Goal: Obtain resource: Download file/media

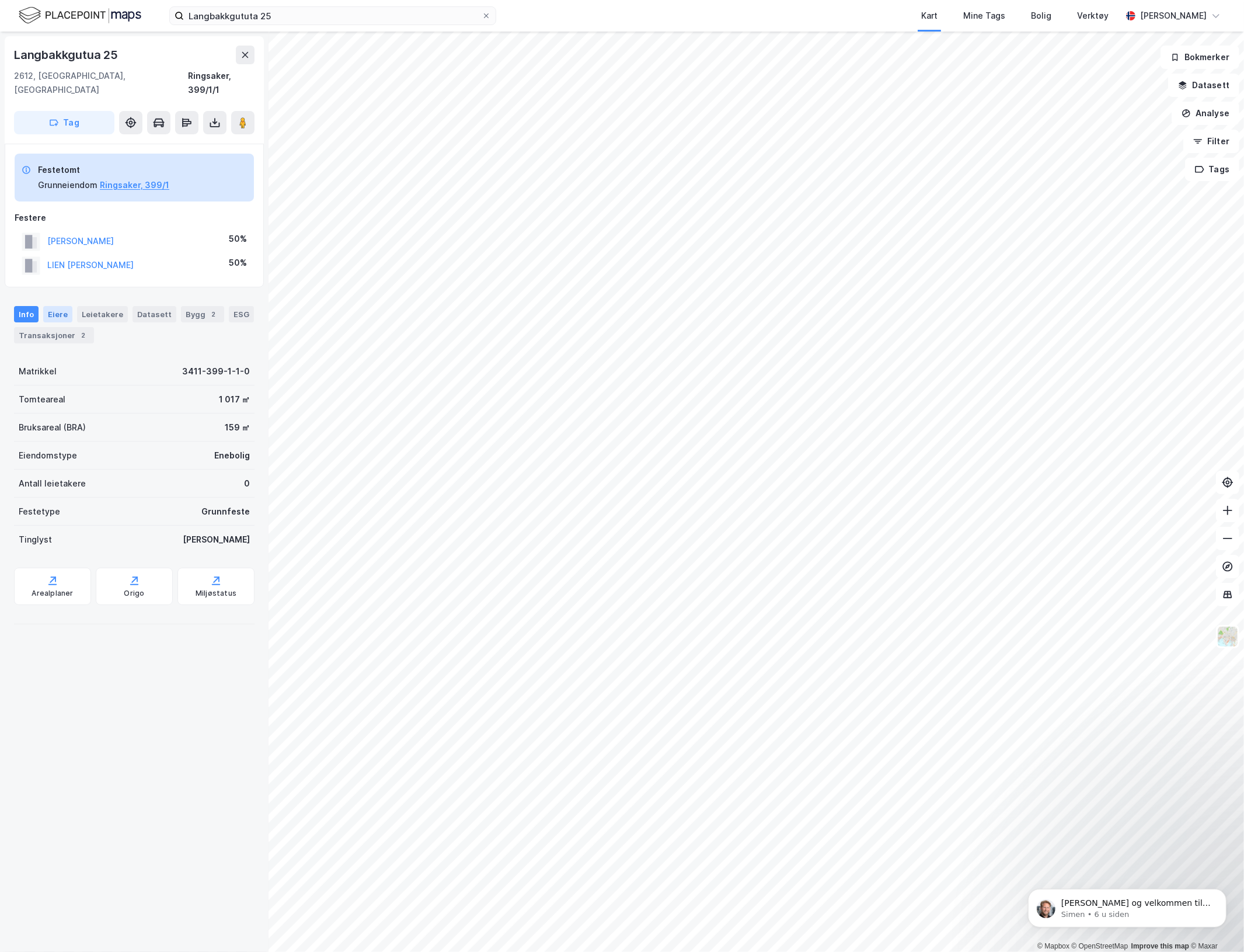
click at [52, 306] on div "Eiere" at bounding box center [58, 314] width 29 height 17
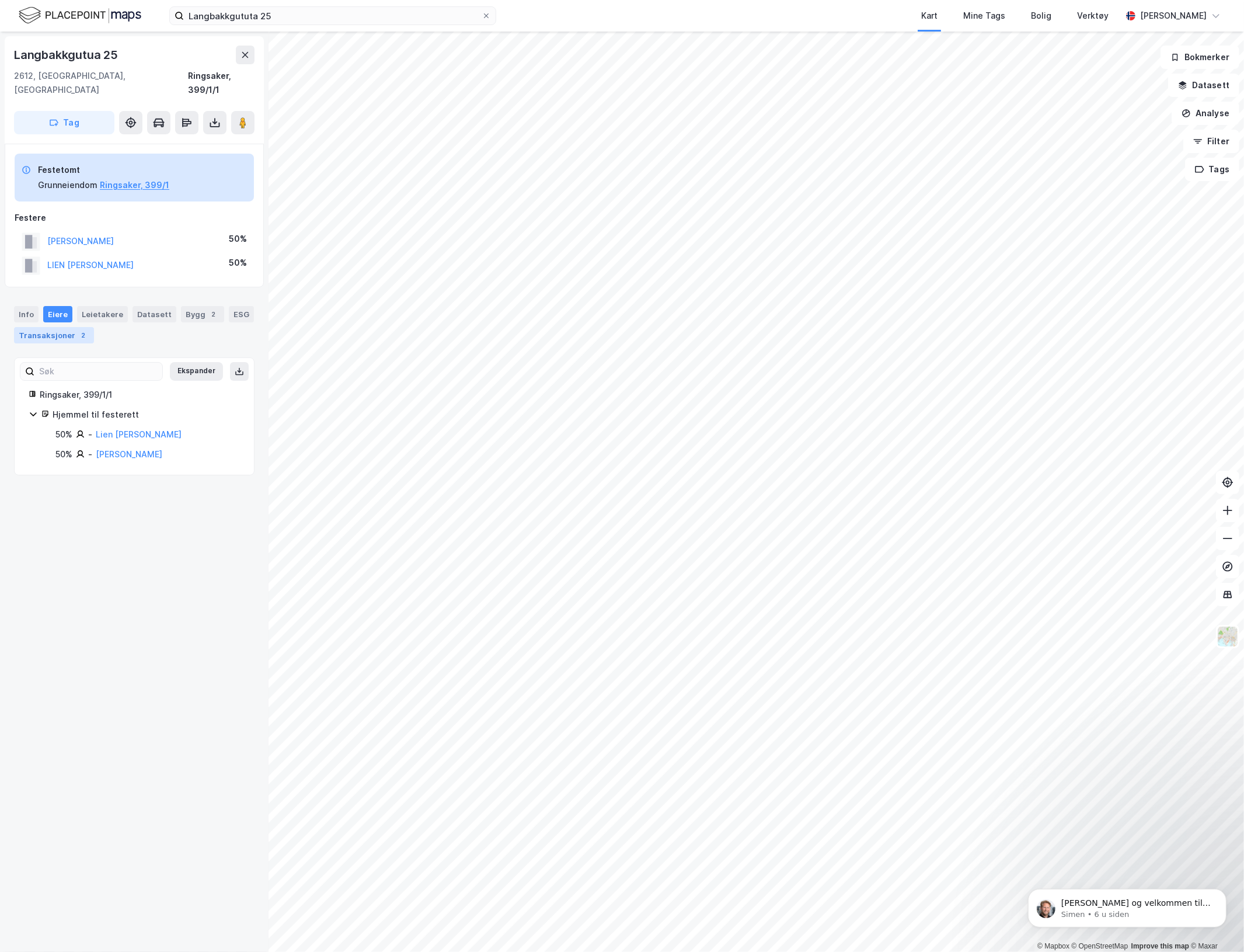
click at [79, 327] on div "Transaksjoner 2" at bounding box center [54, 335] width 80 height 17
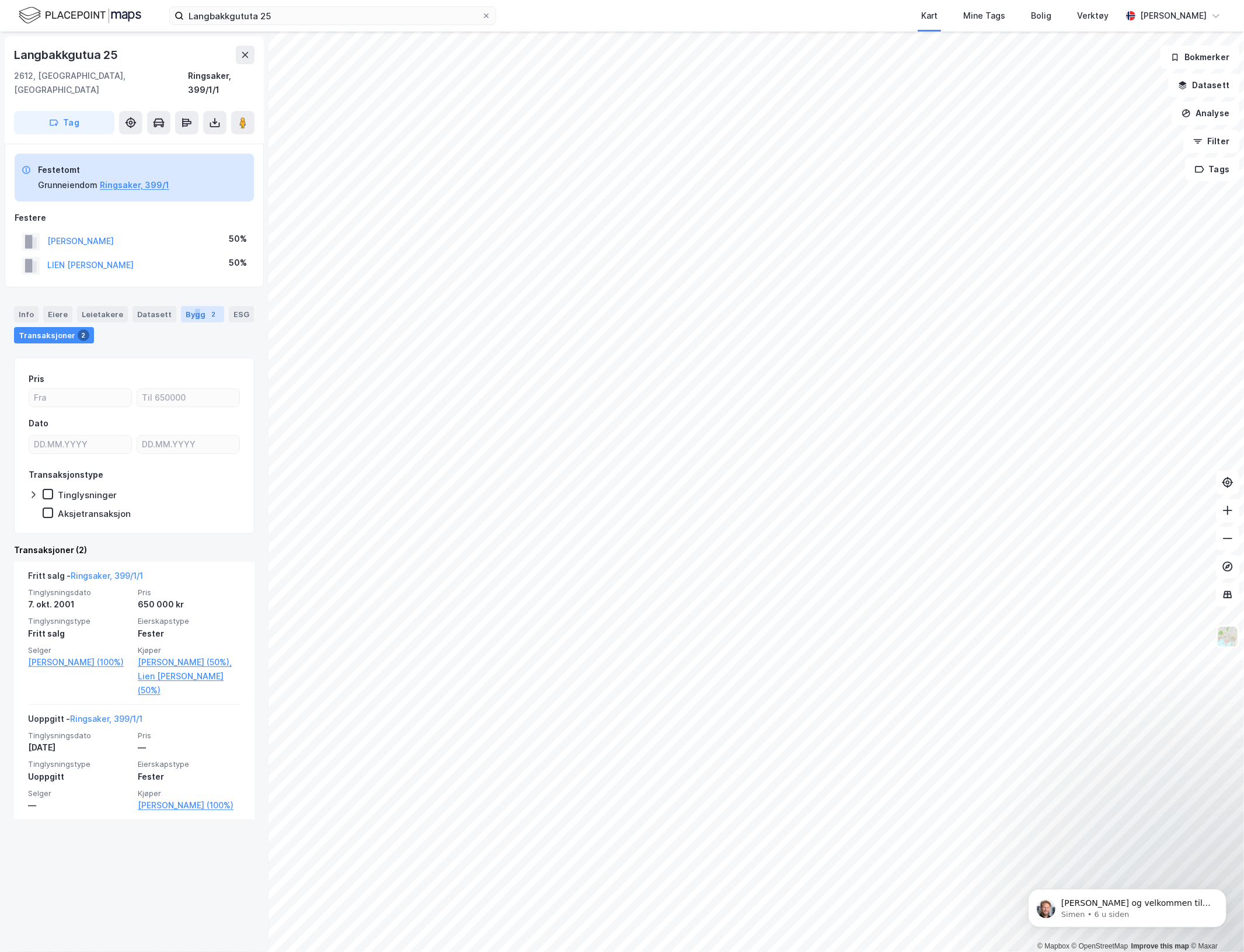
click at [188, 306] on div "Bygg 2" at bounding box center [202, 314] width 43 height 17
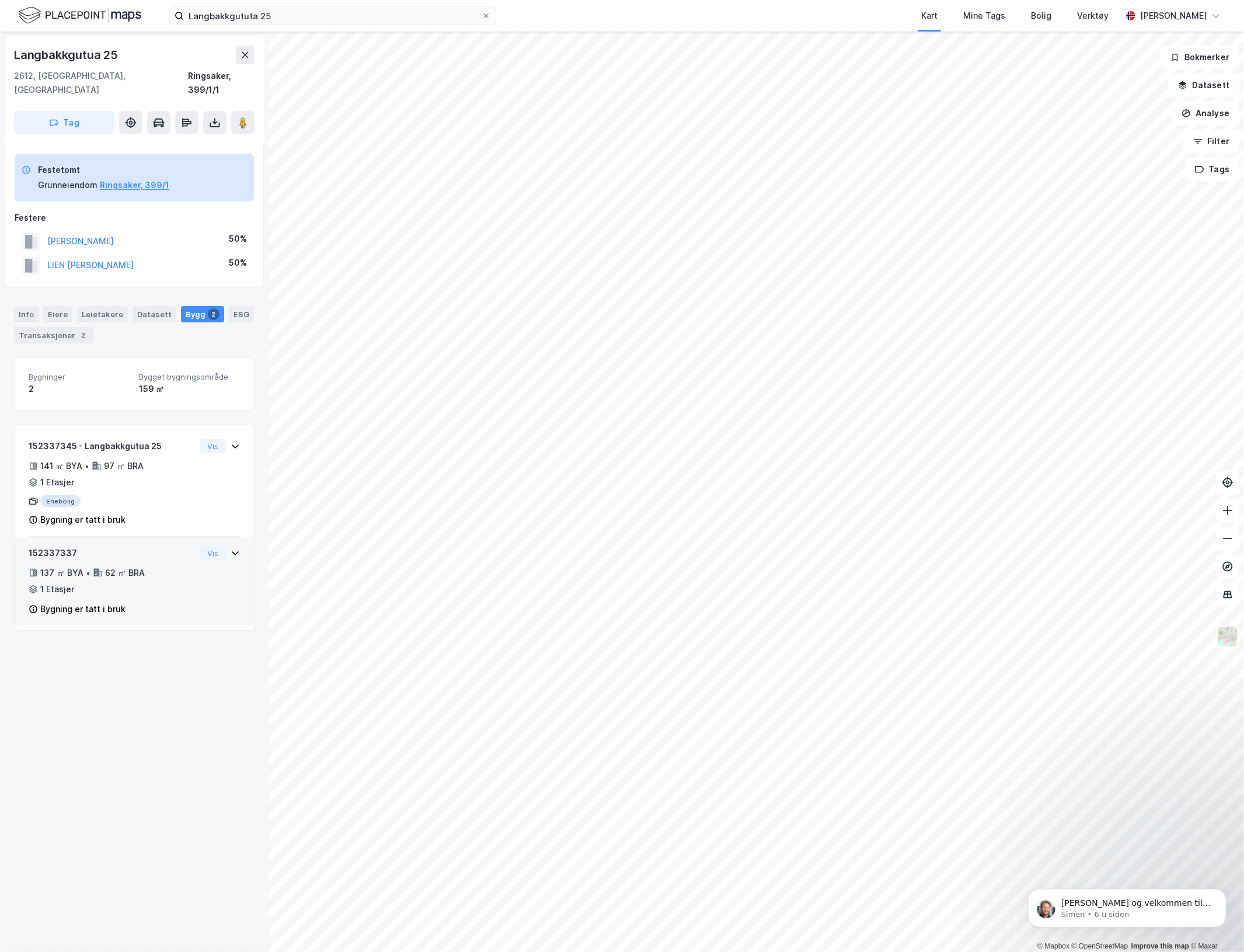
click at [138, 566] on div "62 ㎡ BRA" at bounding box center [125, 573] width 40 height 14
click at [152, 495] on div "Enebolig" at bounding box center [112, 501] width 167 height 12
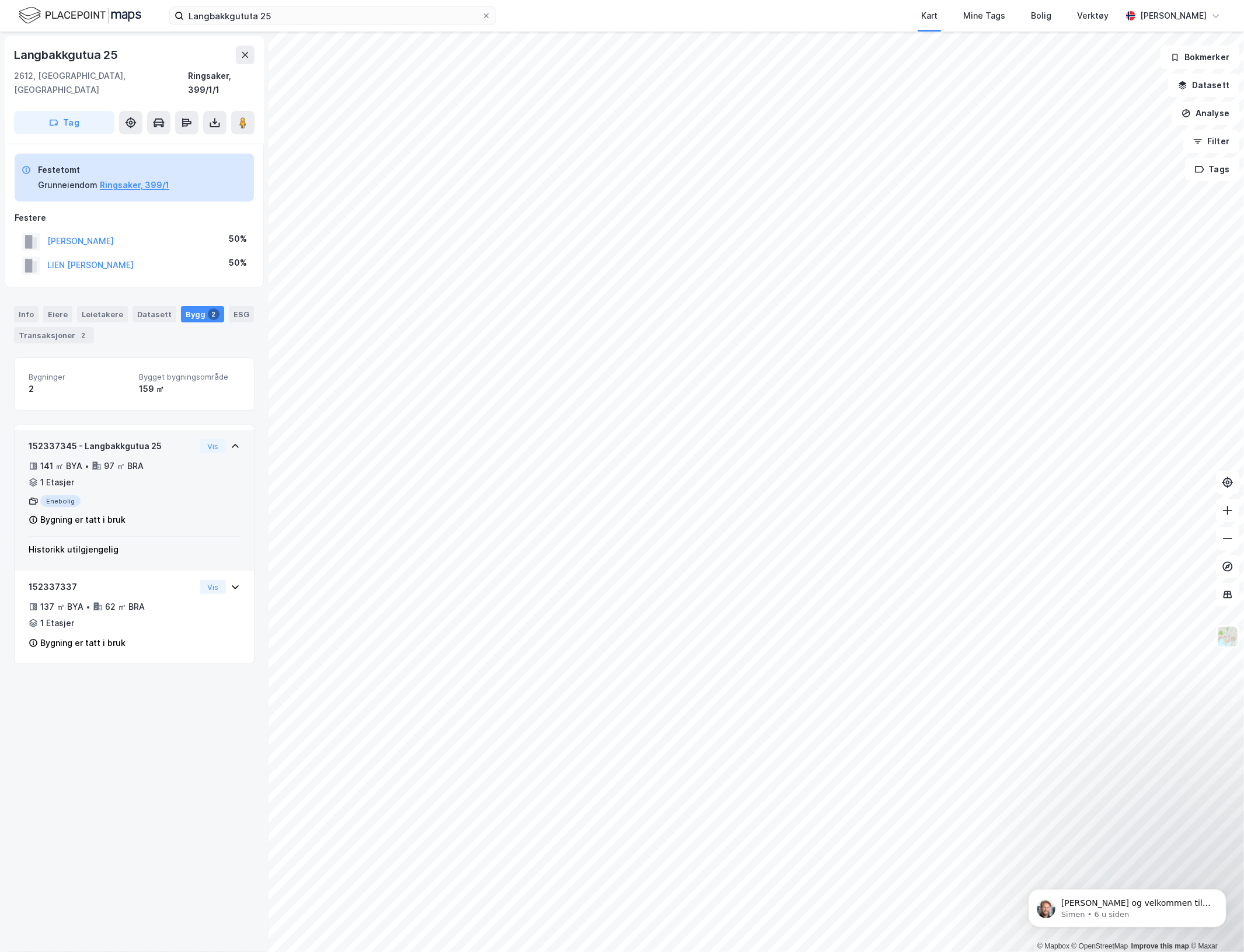
click at [152, 495] on div "Enebolig" at bounding box center [112, 501] width 167 height 12
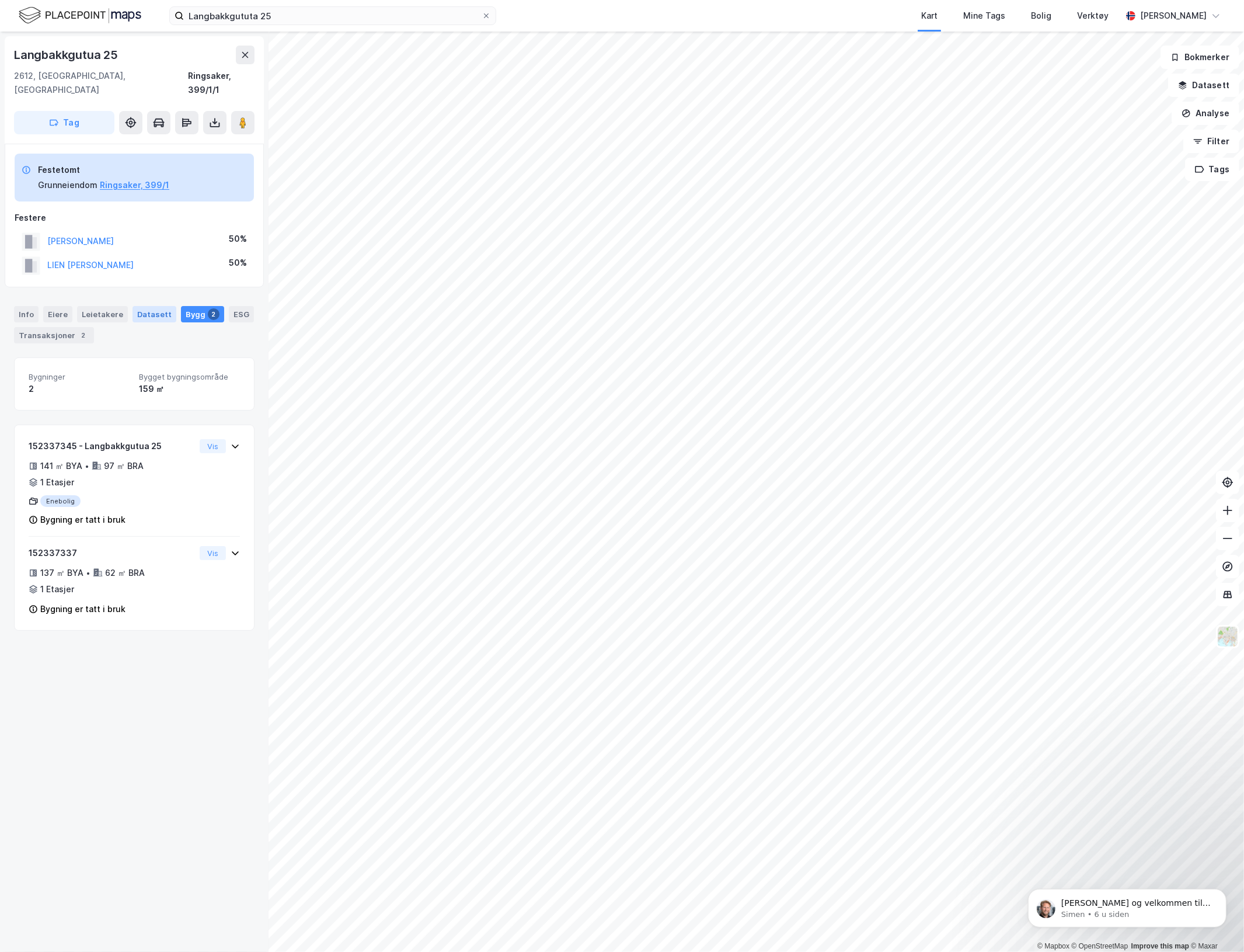
click at [141, 306] on div "Datasett" at bounding box center [155, 314] width 44 height 17
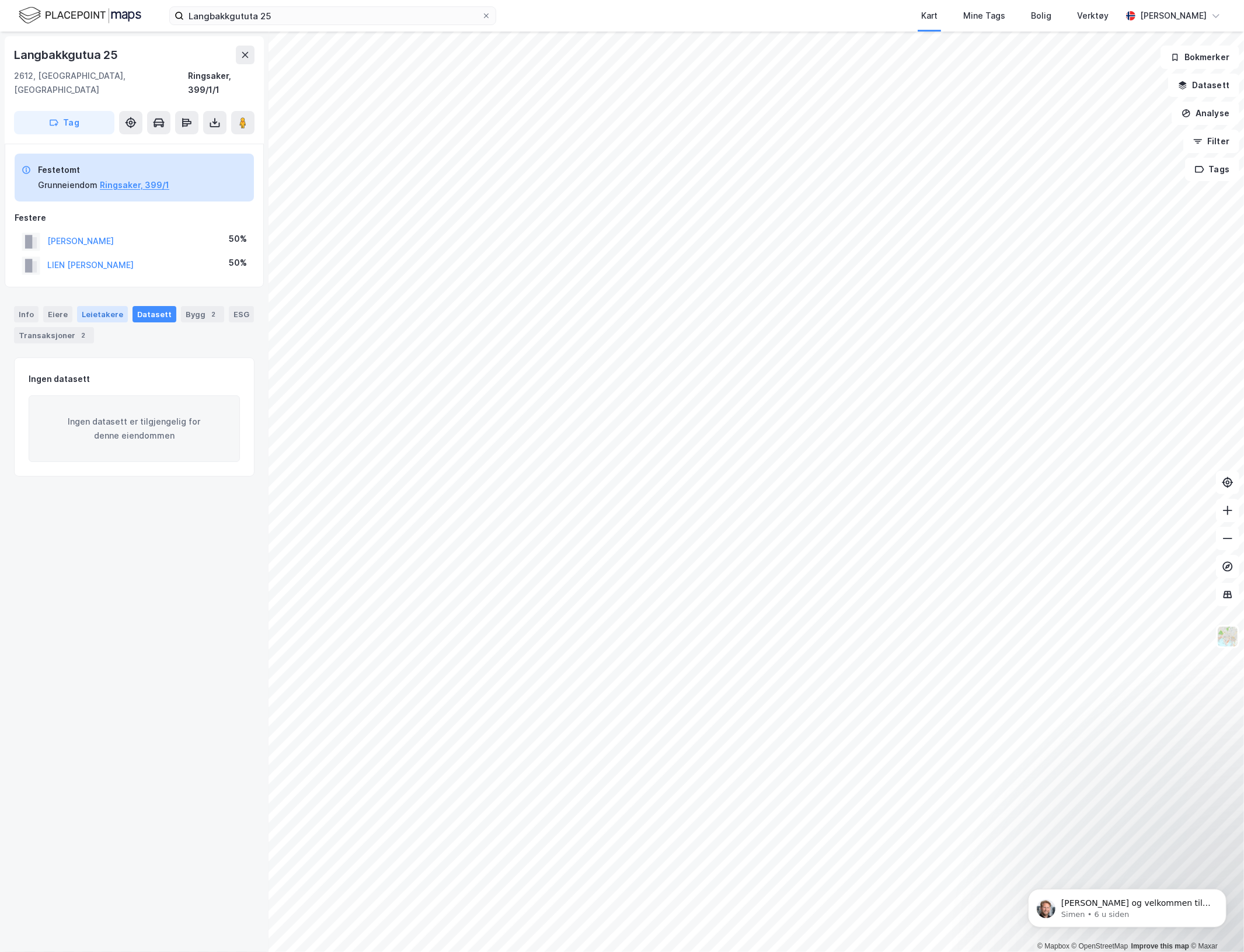
click at [100, 306] on div "Leietakere" at bounding box center [102, 314] width 51 height 17
click at [44, 306] on div "Eiere" at bounding box center [58, 314] width 29 height 17
click at [18, 306] on div "Info" at bounding box center [26, 314] width 24 height 17
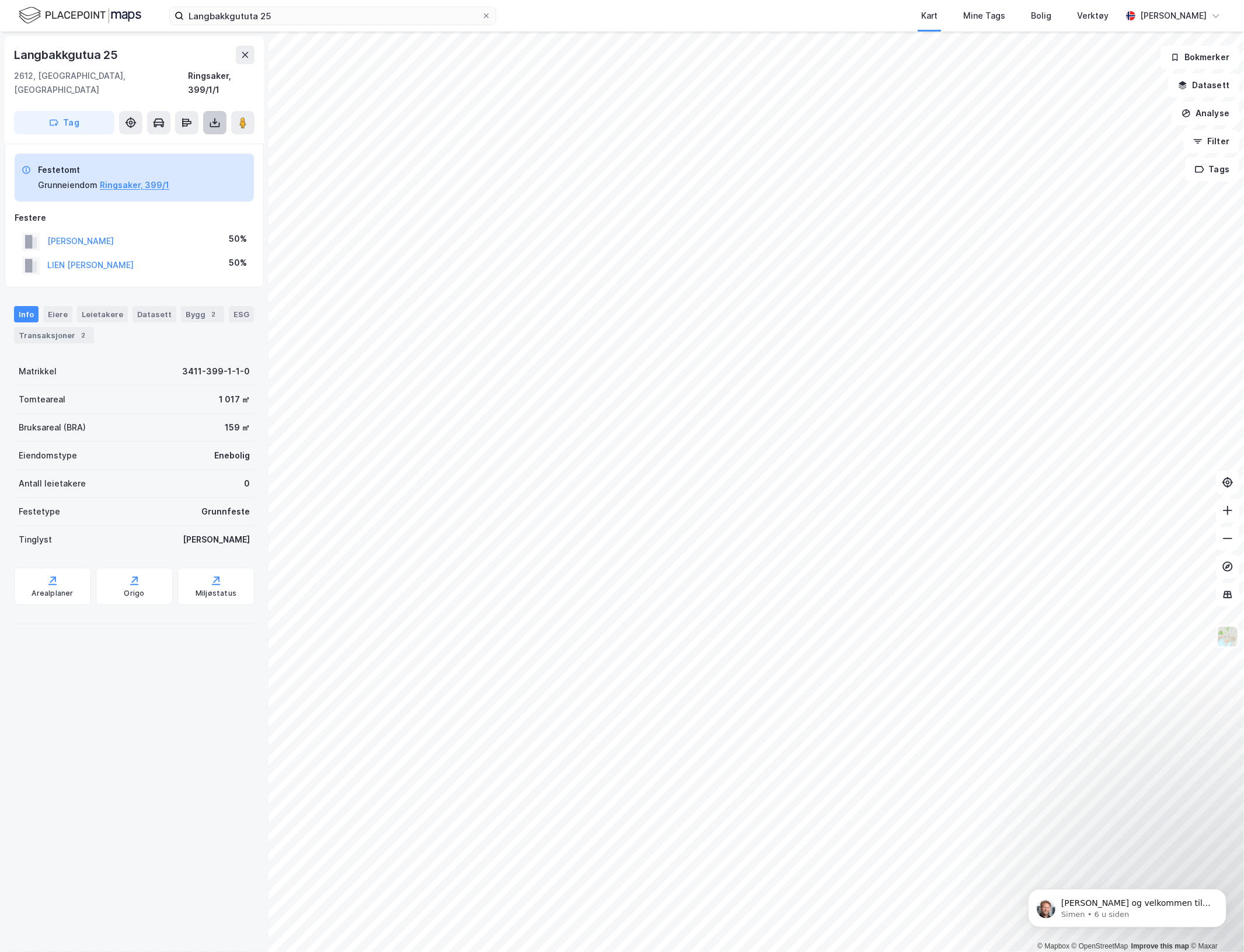
click at [209, 117] on icon at bounding box center [215, 123] width 12 height 12
click at [159, 141] on div "Last ned grunnbok" at bounding box center [157, 146] width 67 height 9
click at [208, 74] on div "Ringsaker, 399/1/1" at bounding box center [221, 83] width 67 height 28
click at [272, 22] on input "Langbakkgututa 25" at bounding box center [332, 16] width 297 height 17
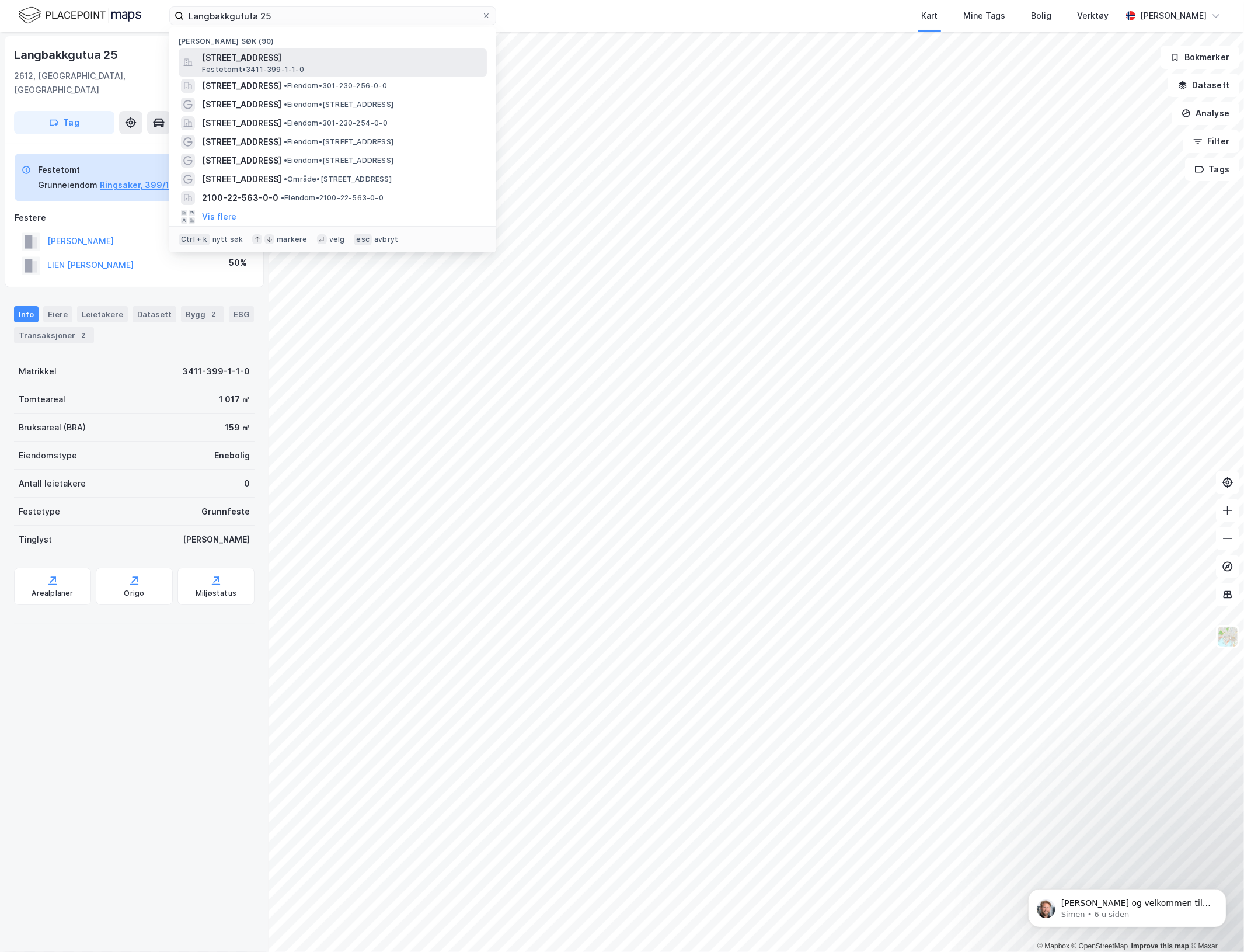
click at [272, 57] on span "Langbakkgutua 25, 2612, SJUSJØEN, RINGSAKER" at bounding box center [342, 58] width 280 height 14
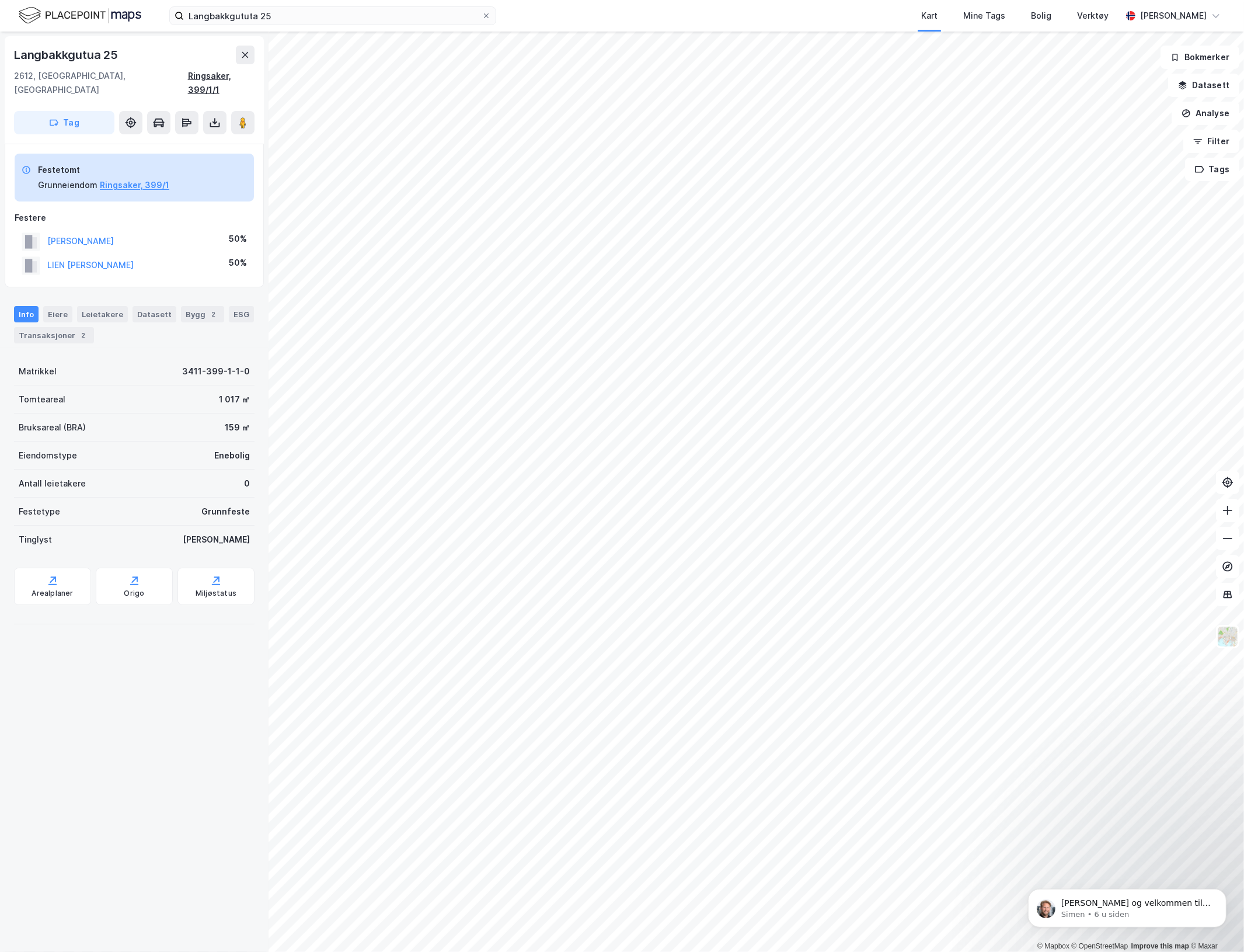
click at [244, 79] on div "Ringsaker, 399/1/1" at bounding box center [221, 83] width 67 height 28
drag, startPoint x: 87, startPoint y: 223, endPoint x: 98, endPoint y: 202, distance: 23.7
click at [98, 211] on div "Festere" at bounding box center [134, 218] width 239 height 14
click at [0, 0] on button "TRONSTAD HANNE MERETE" at bounding box center [0, 0] width 0 height 0
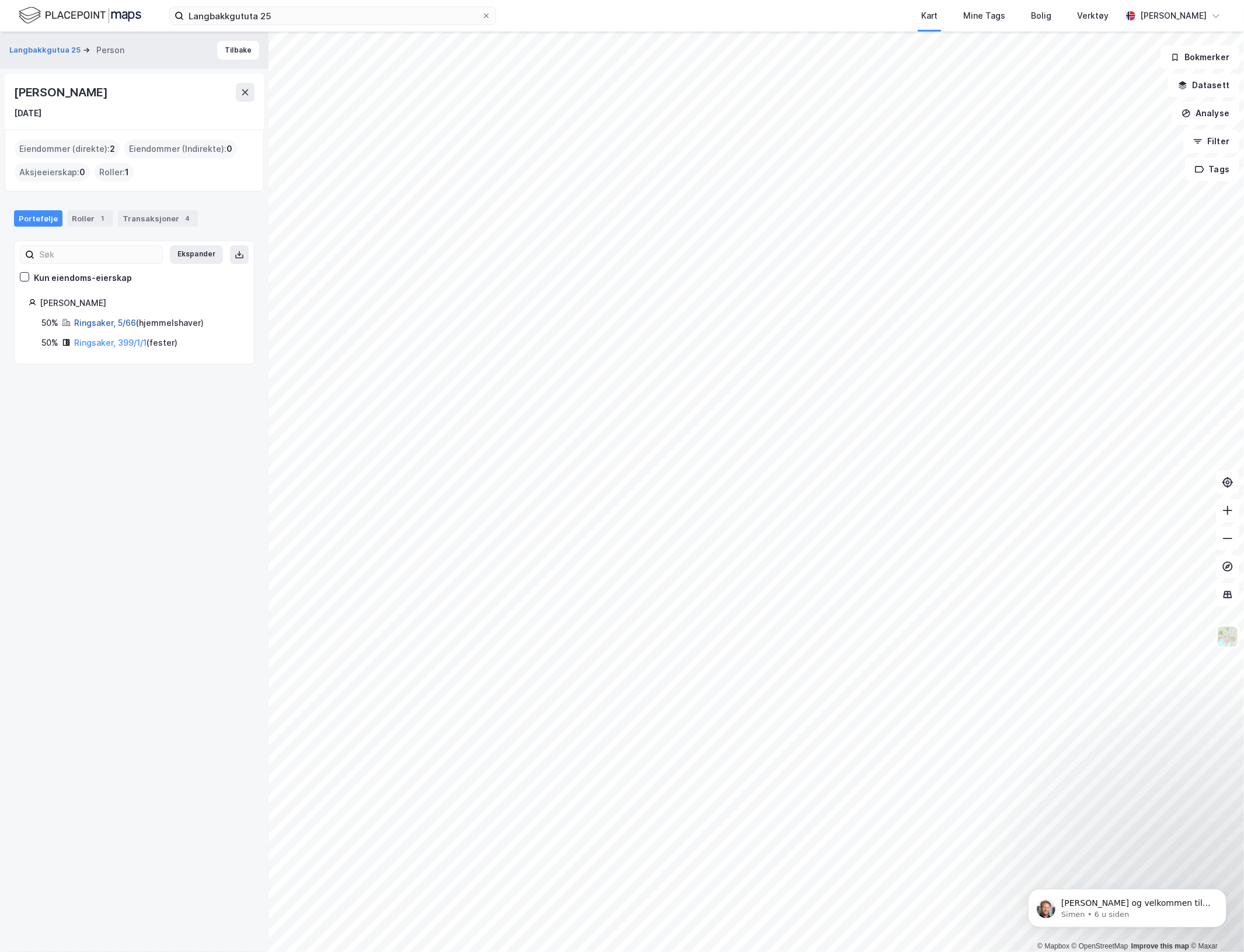
click at [126, 327] on link "Ringsaker, 5/66" at bounding box center [105, 323] width 62 height 10
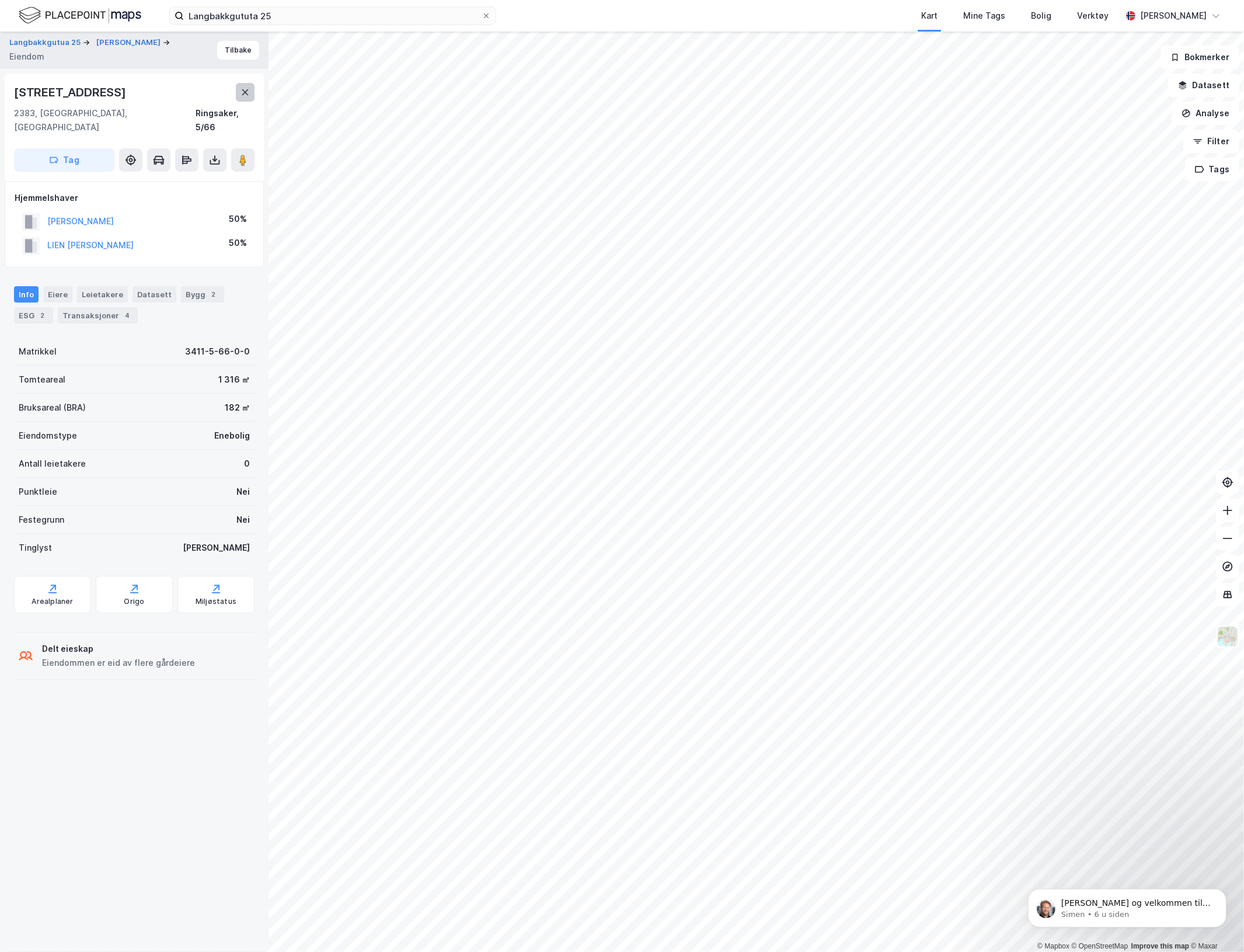
click at [247, 98] on button at bounding box center [245, 92] width 19 height 19
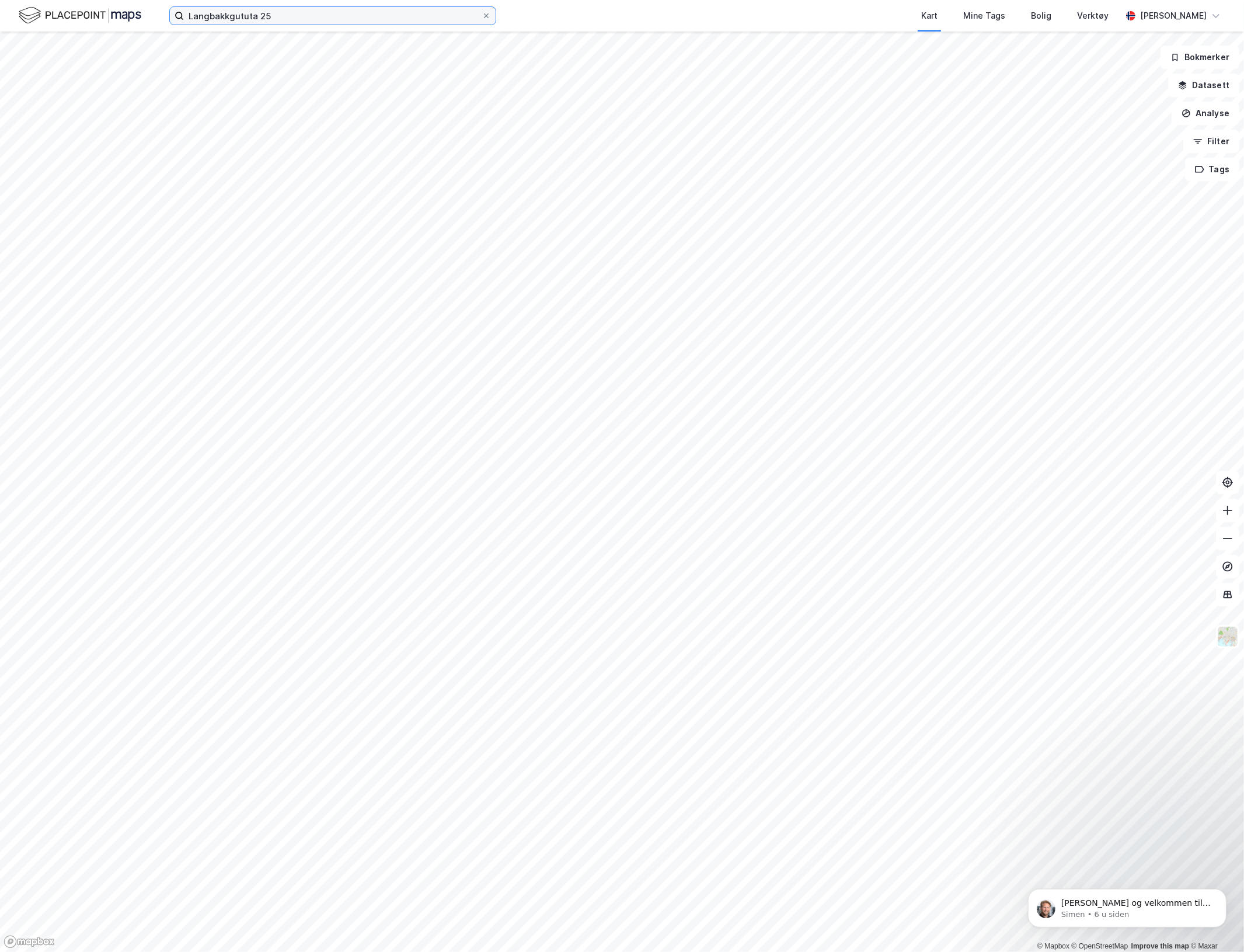
click at [296, 13] on input "Langbakkgututa 25" at bounding box center [332, 16] width 297 height 17
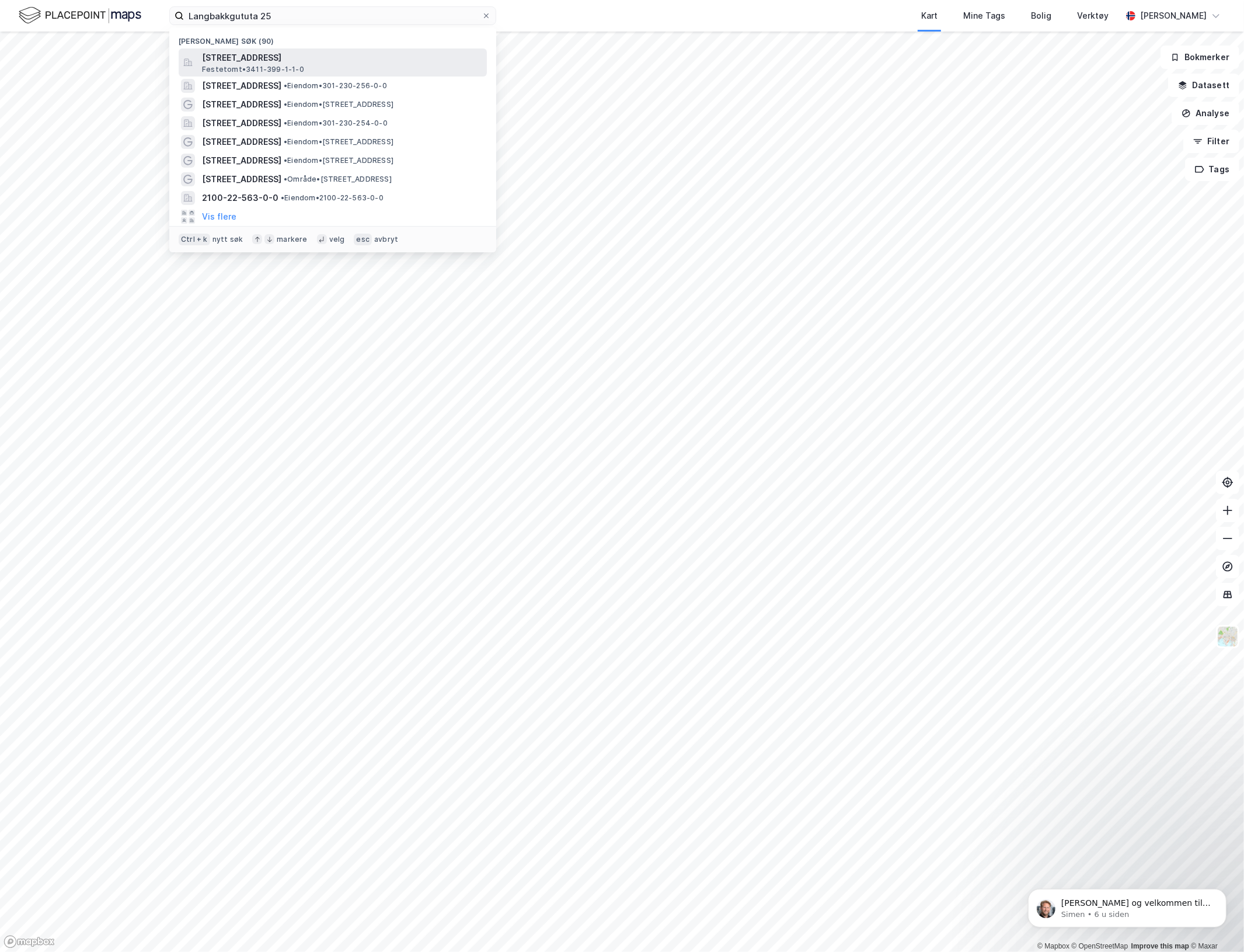
click at [267, 50] on div "Langbakkgutua 25, 2612, SJUSJØEN, RINGSAKER Festetomt • 3411-399-1-1-0" at bounding box center [332, 62] width 308 height 28
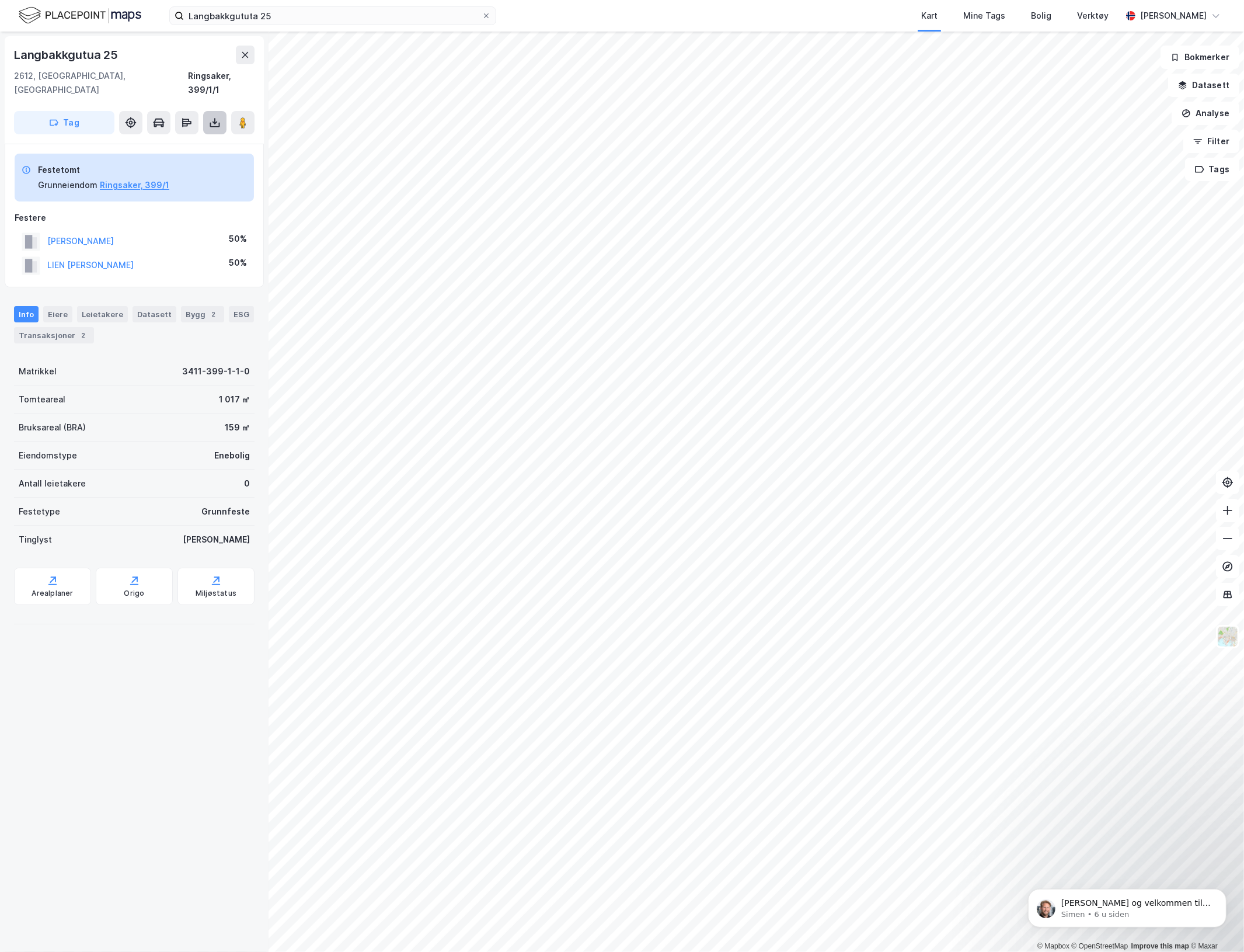
click at [209, 117] on icon at bounding box center [215, 123] width 12 height 12
click at [184, 141] on div "Last ned grunnbok" at bounding box center [157, 146] width 67 height 9
click at [136, 48] on div "Langbakkgutua 25" at bounding box center [134, 55] width 241 height 19
click at [63, 54] on div "Langbakkgutua 25" at bounding box center [67, 55] width 106 height 19
drag, startPoint x: 63, startPoint y: 54, endPoint x: 120, endPoint y: 48, distance: 57.3
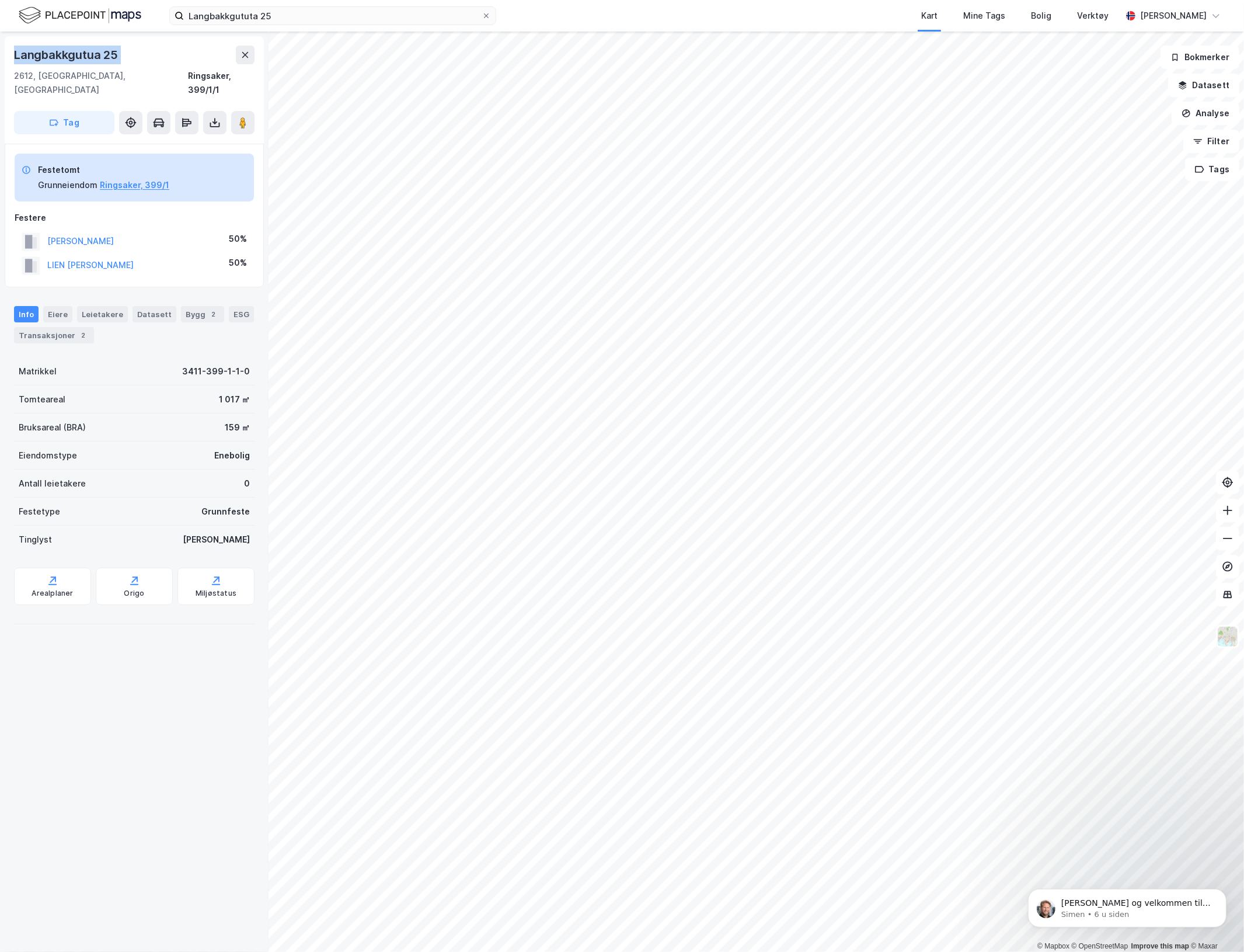
click at [120, 48] on div "Langbakkgutua 25" at bounding box center [134, 55] width 241 height 19
copy div "Langbakkgutua 25"
click at [226, 73] on div "Ringsaker, 399/1/1" at bounding box center [221, 83] width 67 height 28
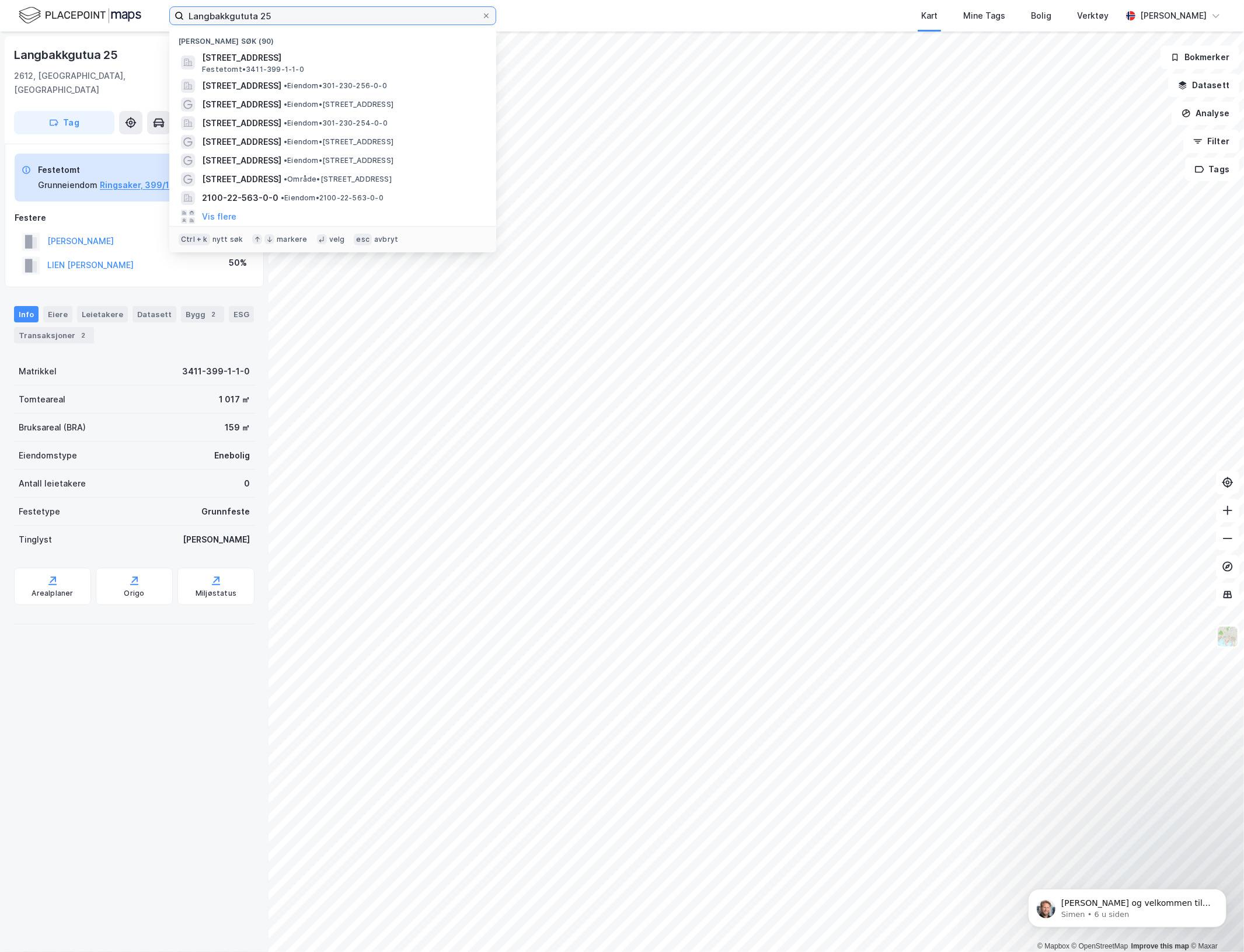
click at [301, 17] on input "Langbakkgututa 25" at bounding box center [332, 16] width 297 height 17
paste input "3411-399-1-1-0"
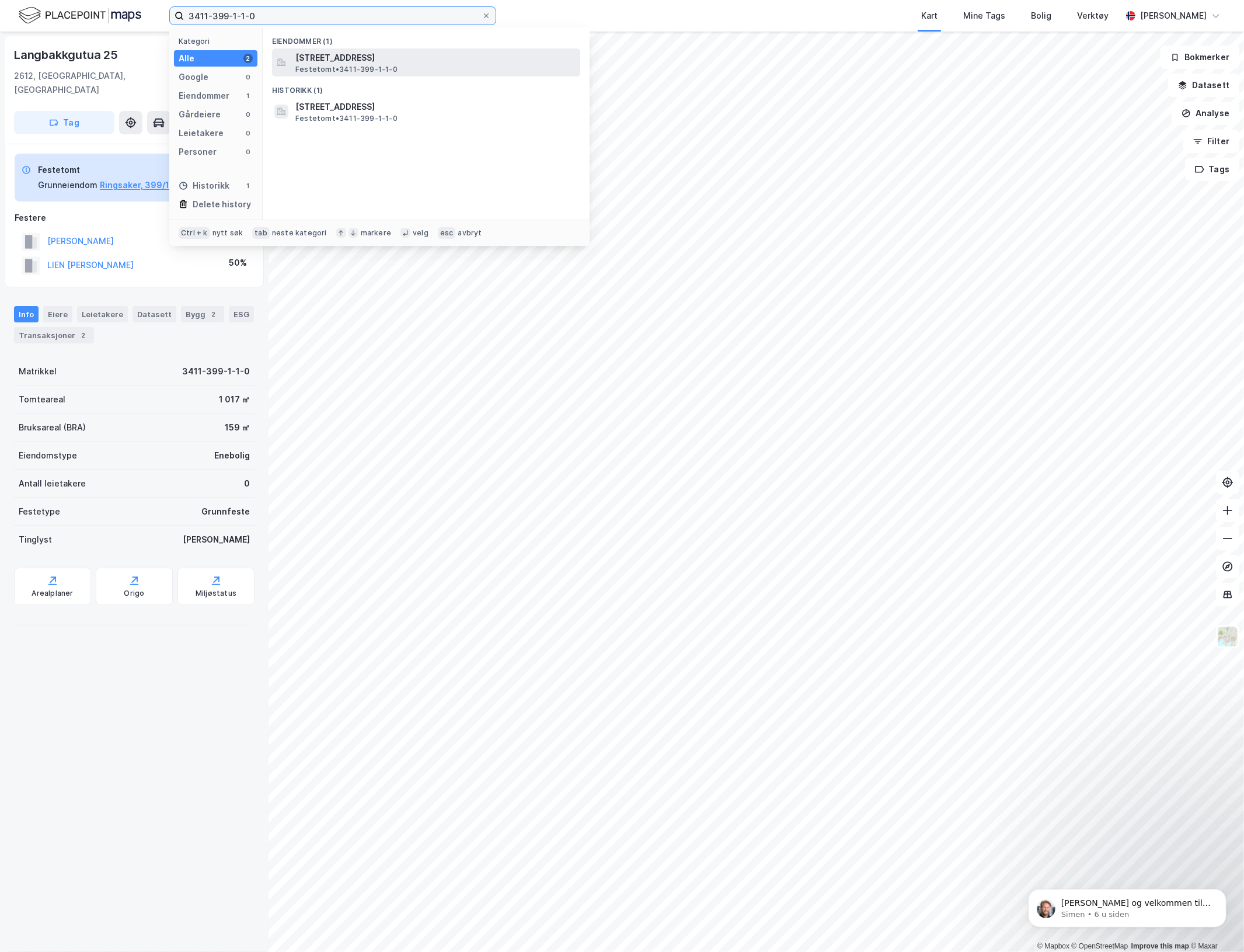
type input "3411-399-1-1-0"
